Goal: Information Seeking & Learning: Learn about a topic

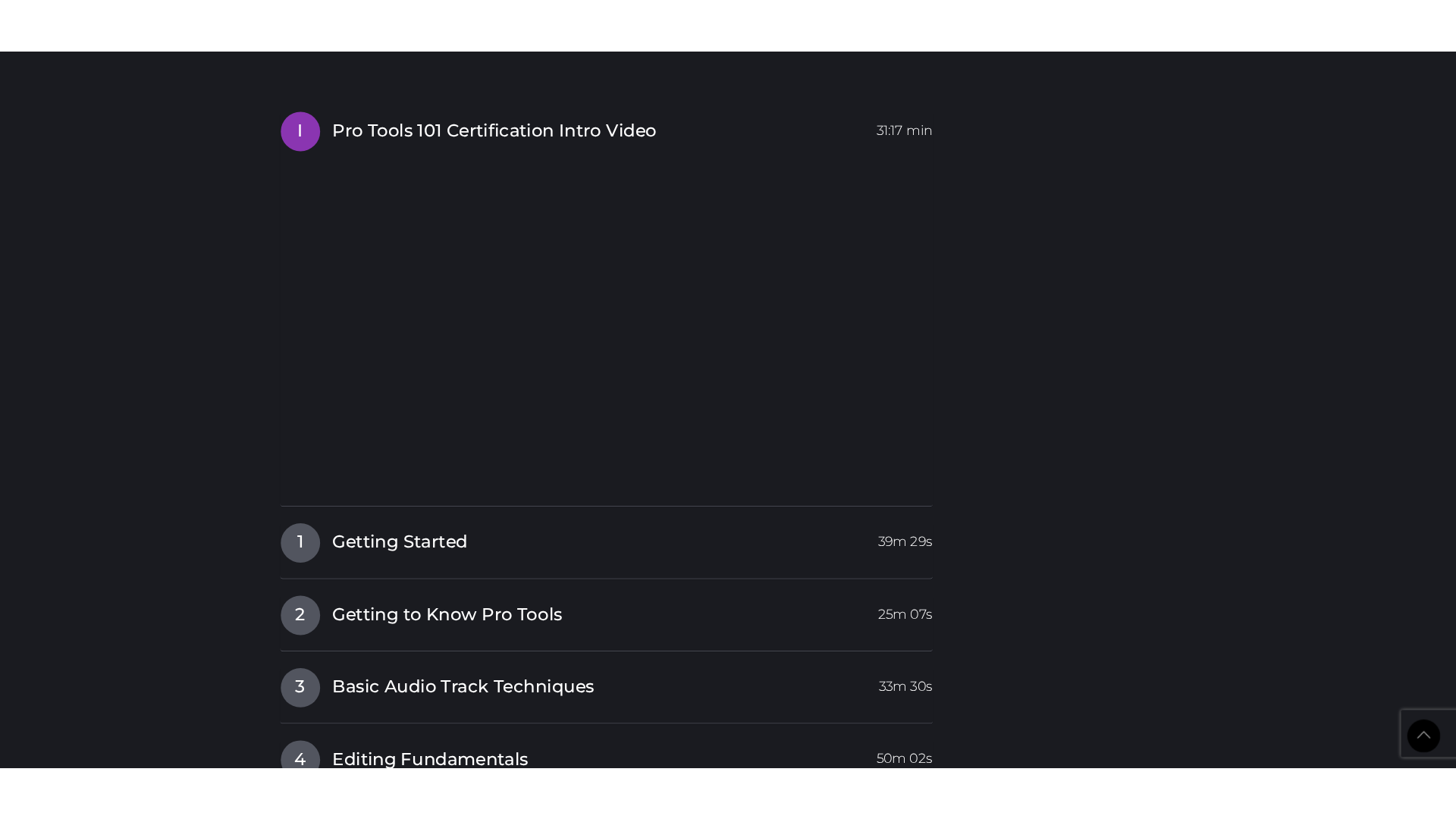
scroll to position [1838, 0]
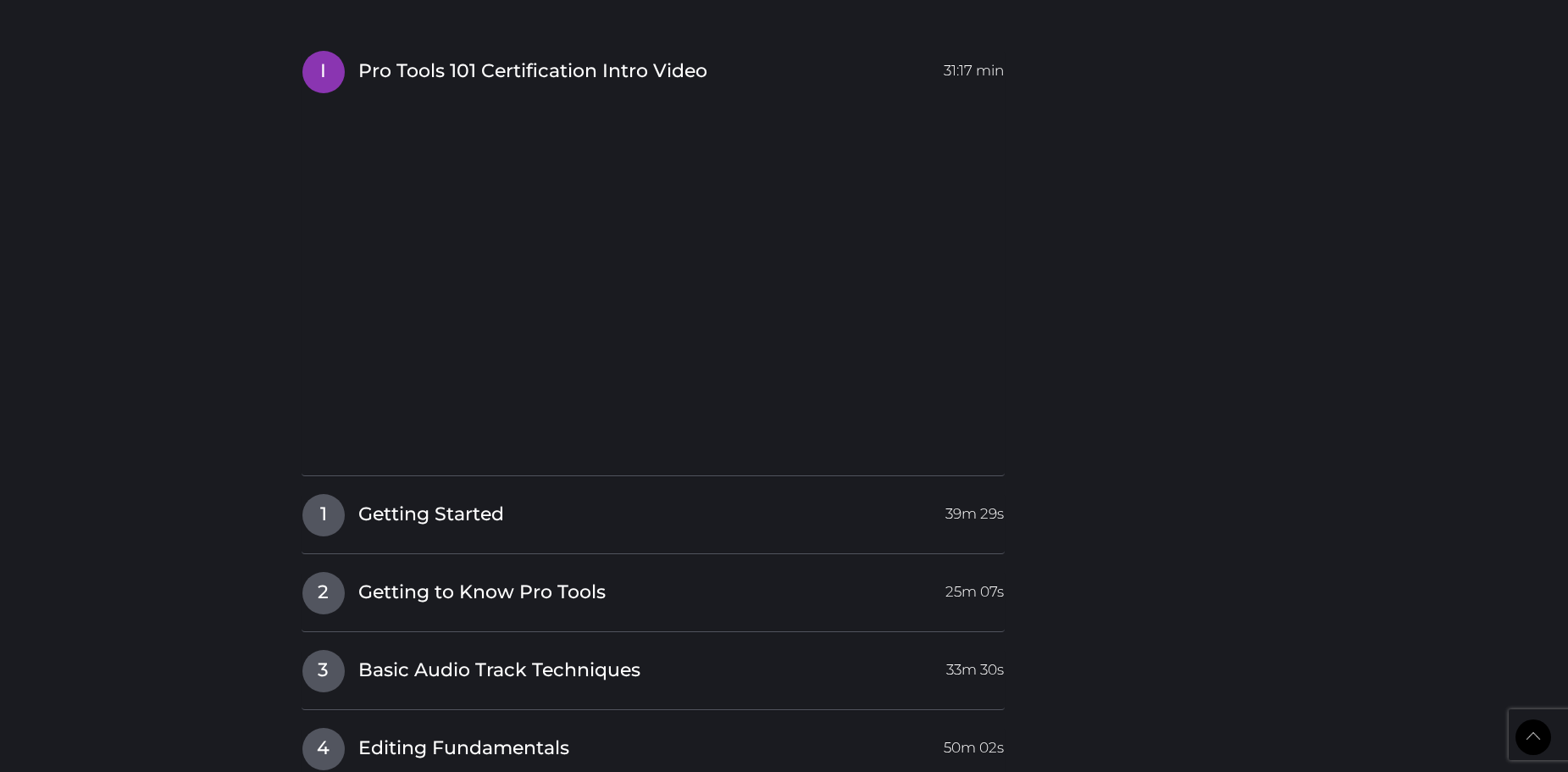
click at [326, 546] on div "1 Getting Started 39m 29s Getting Started 19m 38s Lesson 1 Exercise 10m 58s" at bounding box center [654, 523] width 704 height 61
click at [326, 529] on span "1" at bounding box center [323, 515] width 42 height 42
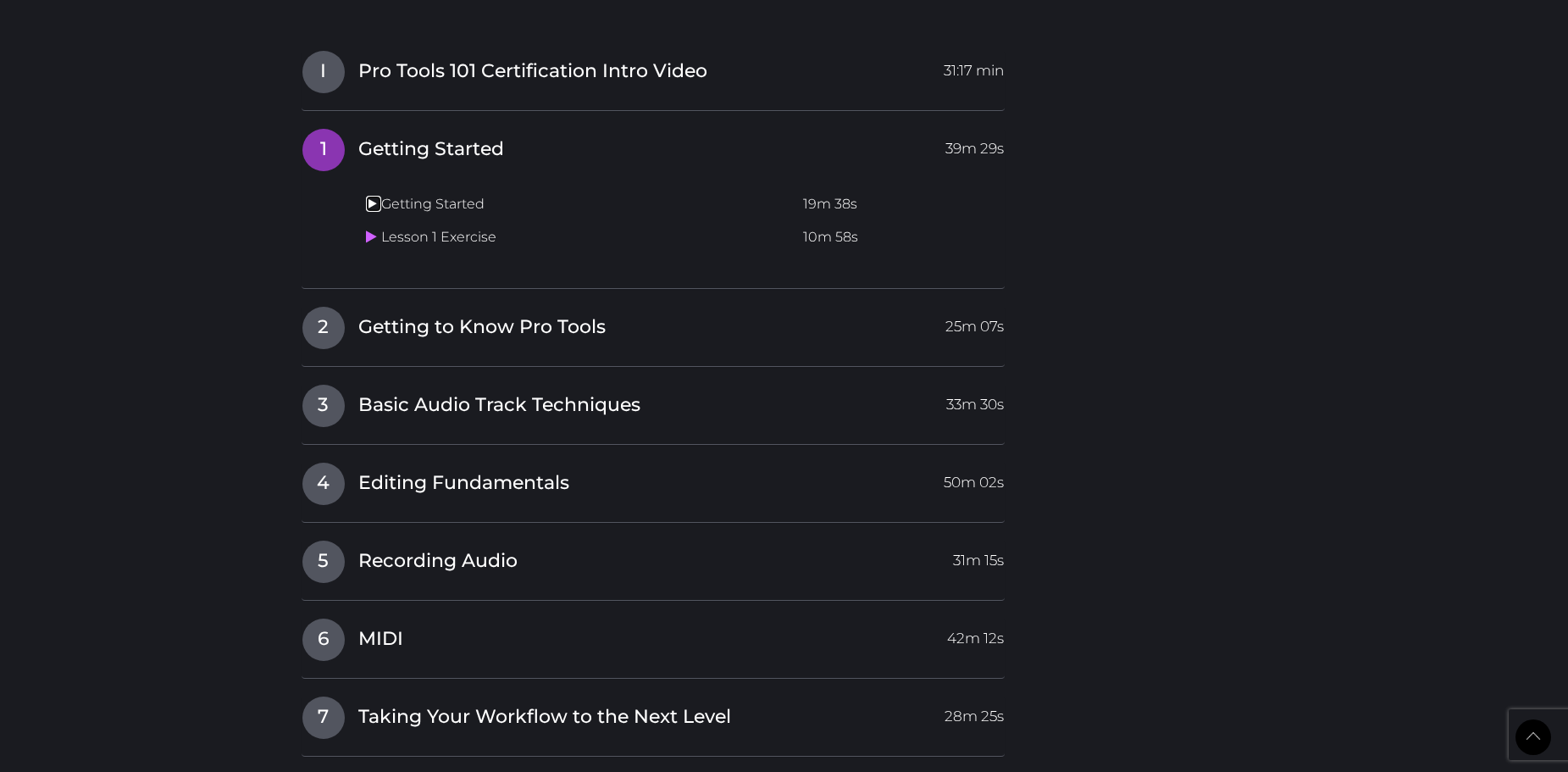
click at [369, 210] on icon at bounding box center [371, 204] width 11 height 14
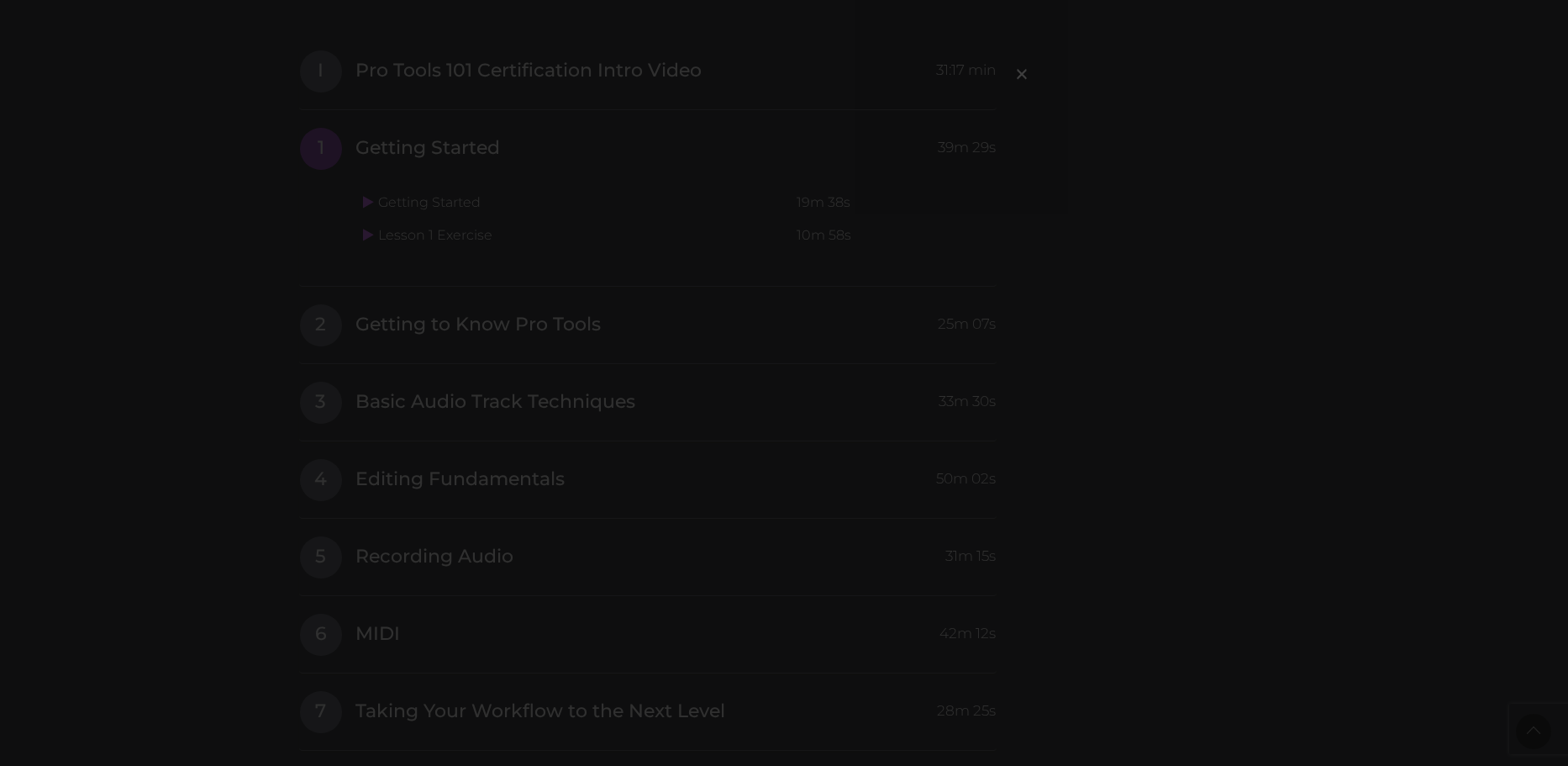
click at [352, 159] on div "×" at bounding box center [784, 383] width 1568 height 766
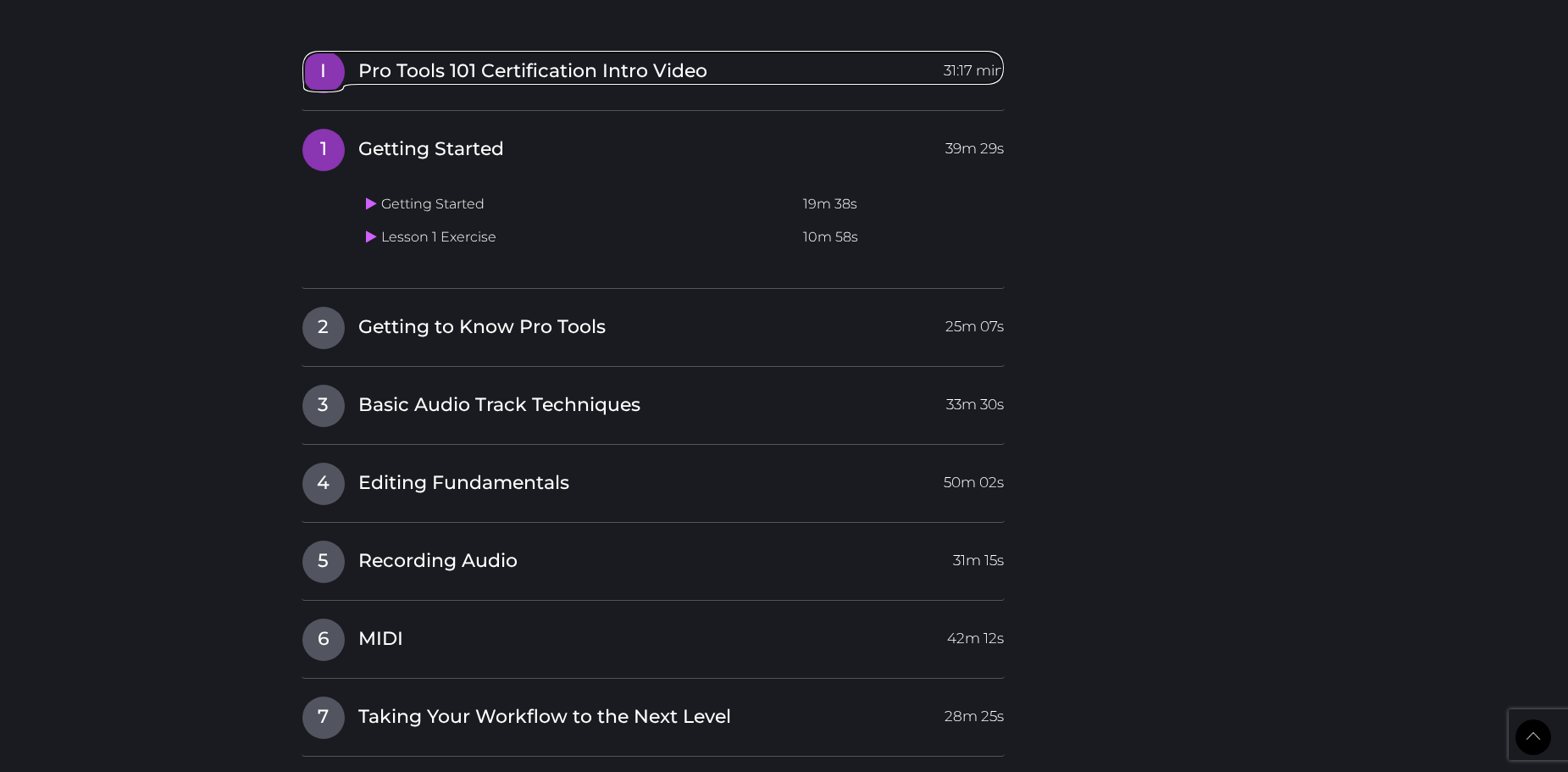
click at [324, 69] on span "I" at bounding box center [323, 72] width 42 height 42
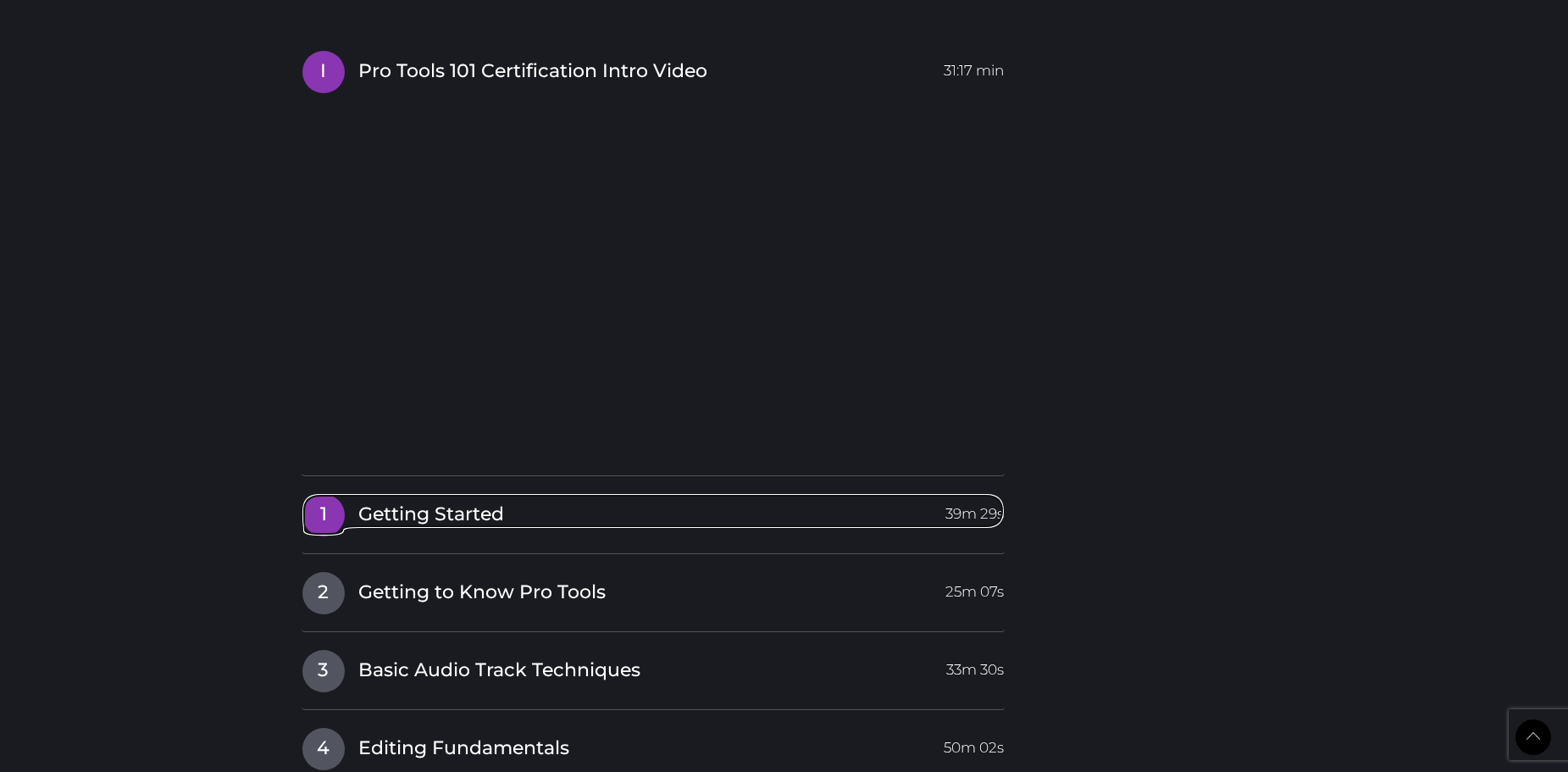
click at [352, 517] on link "1 Getting Started 39m 29s" at bounding box center [654, 511] width 704 height 36
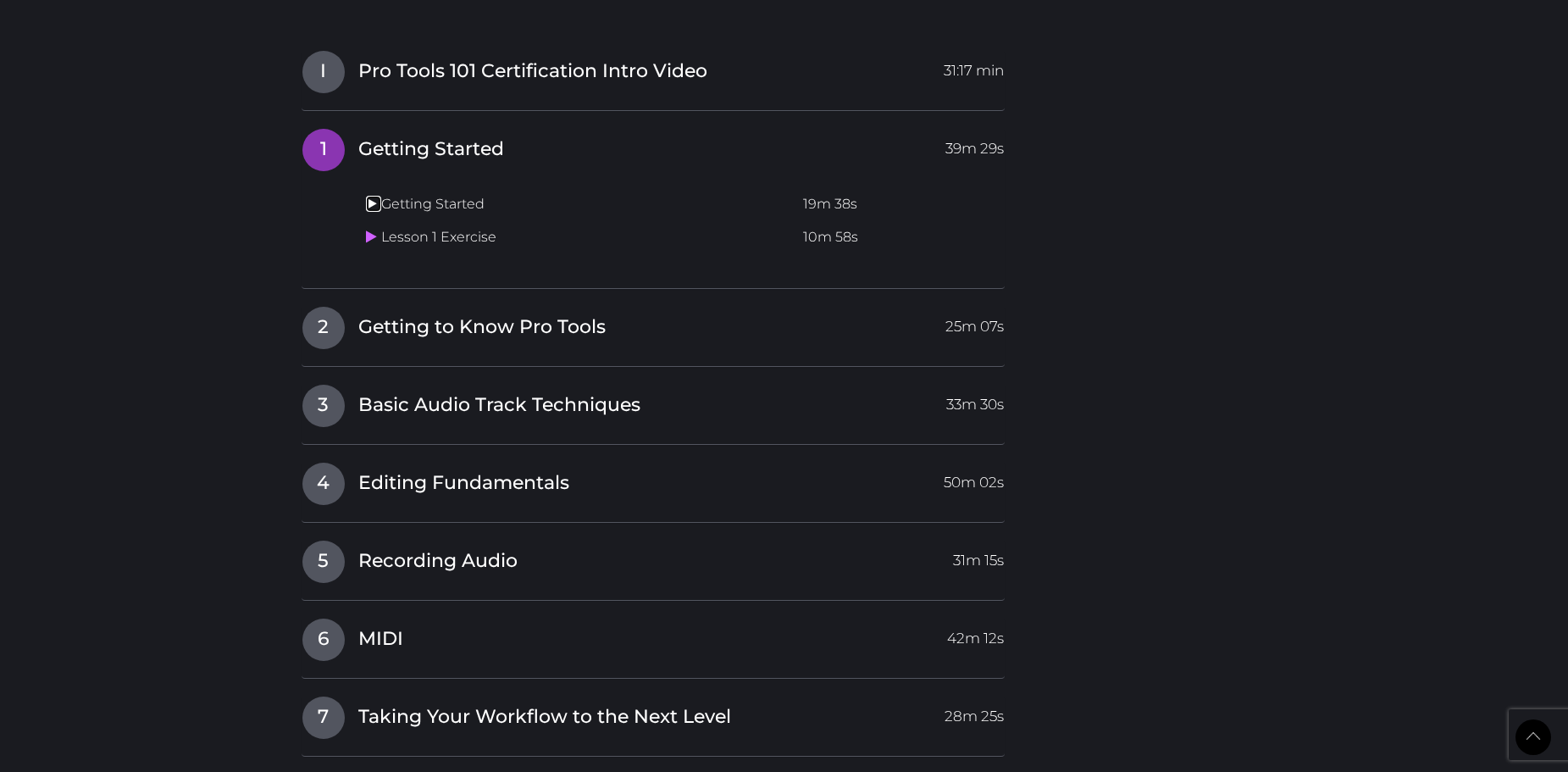
click at [380, 208] on link at bounding box center [373, 204] width 15 height 16
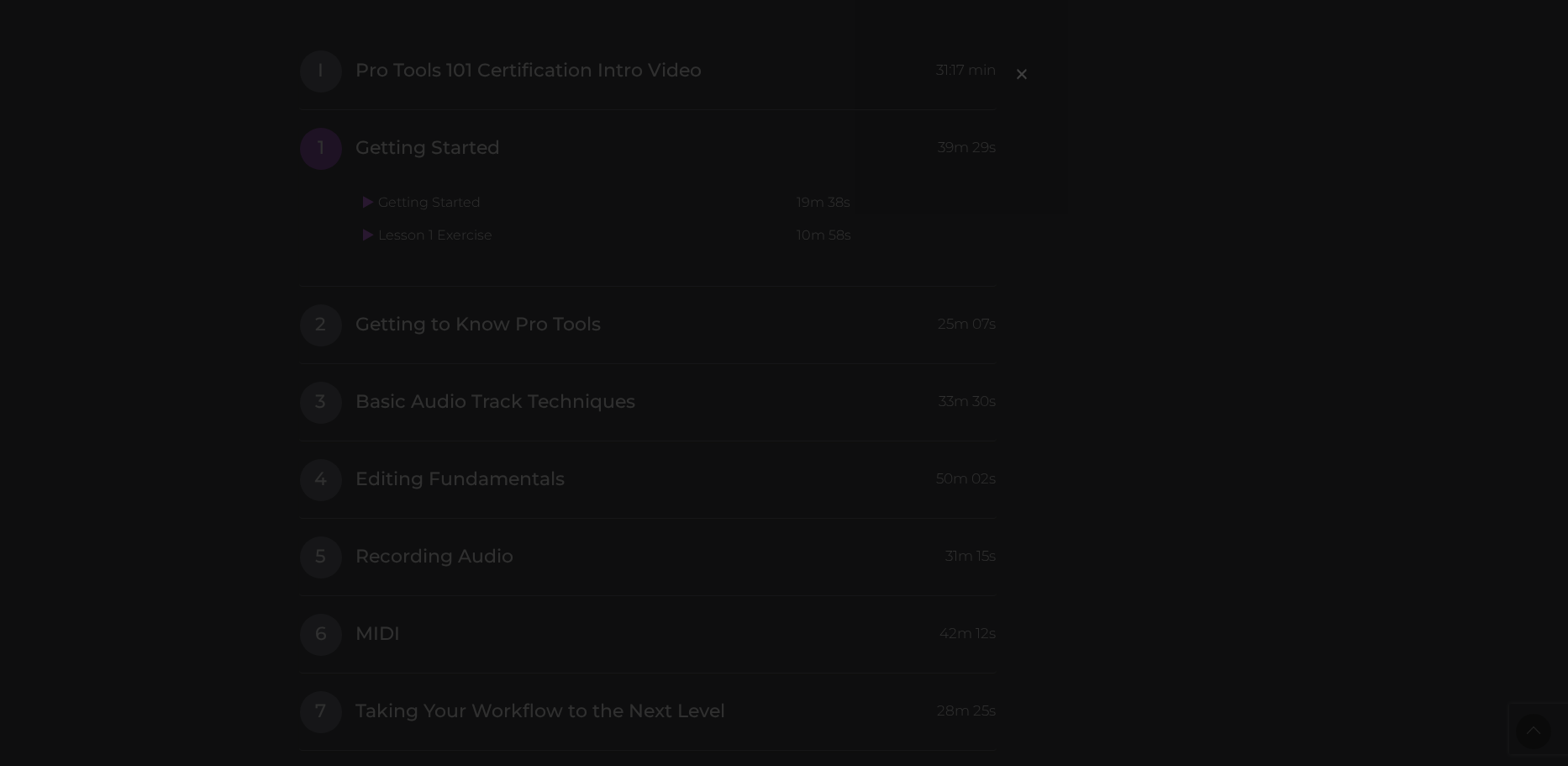
click at [425, 229] on div "×" at bounding box center [784, 383] width 1568 height 766
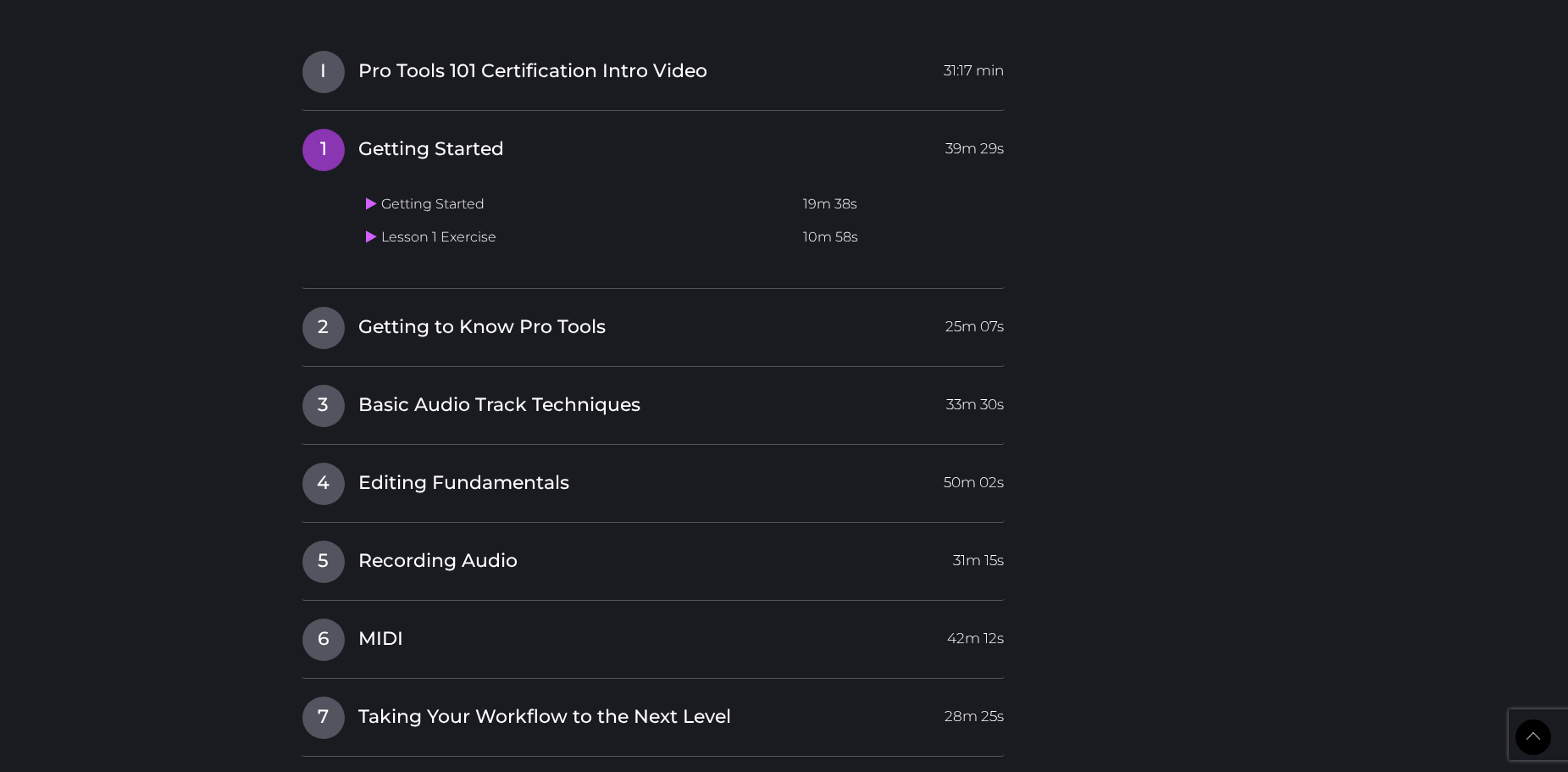
click at [396, 236] on td "Lesson 1 Exercise" at bounding box center [577, 237] width 437 height 33
click at [376, 240] on icon at bounding box center [371, 237] width 11 height 14
